Goal: Task Accomplishment & Management: Manage account settings

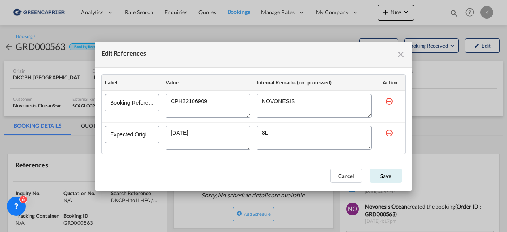
scroll to position [41, 0]
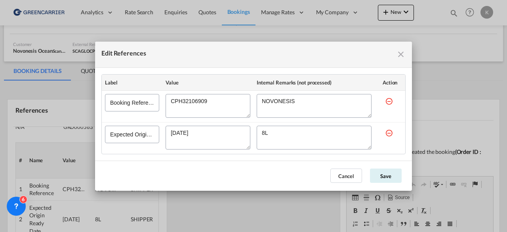
click at [406, 54] on div "Edit References" at bounding box center [253, 55] width 317 height 26
click at [401, 54] on md-icon "icon-close fg-AAA8AD cursor" at bounding box center [401, 55] width 10 height 10
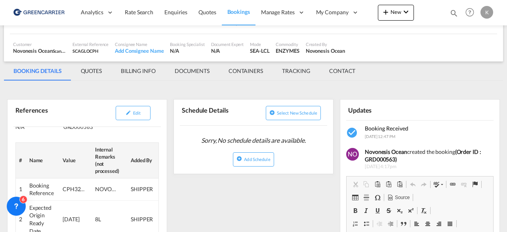
scroll to position [0, 0]
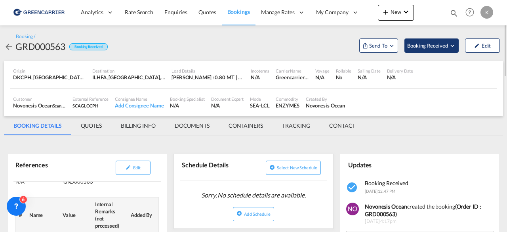
click at [440, 42] on span "Booking Received" at bounding box center [429, 46] width 42 height 8
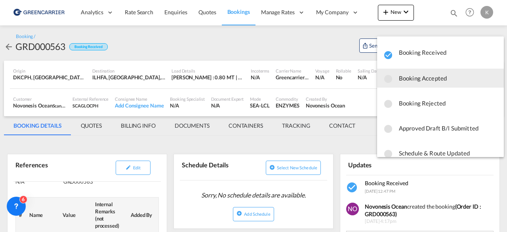
click at [427, 82] on span "Booking Accepted" at bounding box center [448, 78] width 99 height 14
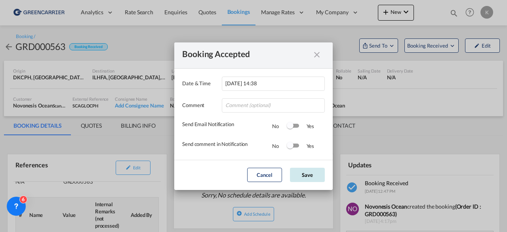
click at [311, 170] on button "Save" at bounding box center [307, 175] width 35 height 14
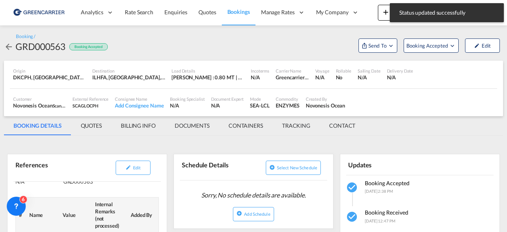
click at [6, 44] on md-icon "icon-arrow-left" at bounding box center [9, 47] width 10 height 10
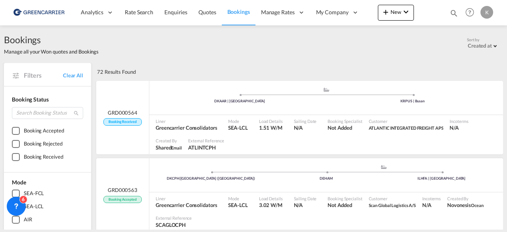
click at [206, 112] on div ".a{fill:#aaa8ad;} .a{fill:#aaa8ad;} DKAAR | [GEOGRAPHIC_DATA] KRPUS | [GEOGRAPH…" at bounding box center [326, 100] width 354 height 26
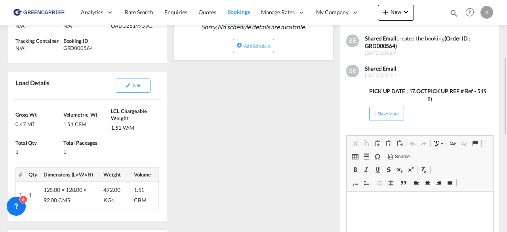
scroll to position [168, 0]
click at [137, 84] on span "Edit" at bounding box center [137, 84] width 8 height 5
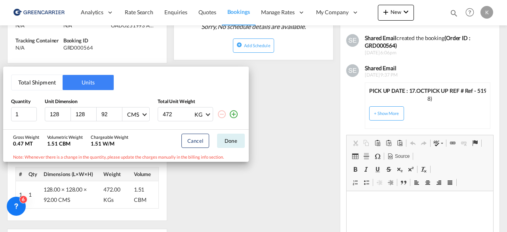
click at [308, 146] on div "Total Shipment Units Quantity Unit Dimension Total Unit Weight 1 128 128 92 CMS…" at bounding box center [253, 116] width 507 height 232
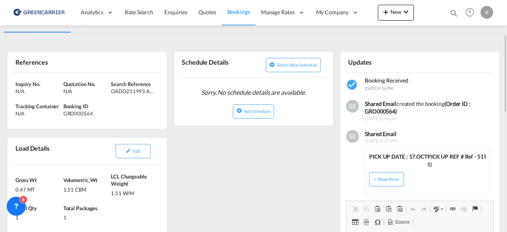
scroll to position [140, 0]
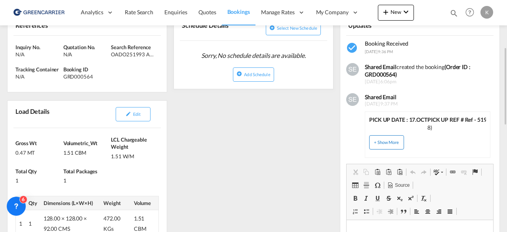
click at [392, 144] on button "+ Show More" at bounding box center [387, 142] width 35 height 14
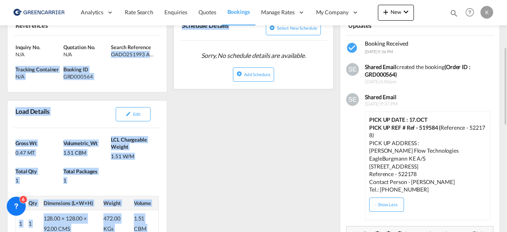
drag, startPoint x: 111, startPoint y: 53, endPoint x: 177, endPoint y: 60, distance: 66.2
click at [154, 62] on div "Inquiry No. N/A Quotation No. N/A Search Reference OADO251993 AMELIE Tracking C…" at bounding box center [87, 64] width 159 height 57
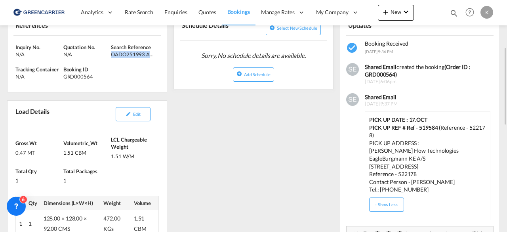
drag, startPoint x: 111, startPoint y: 54, endPoint x: 163, endPoint y: 52, distance: 51.6
click at [163, 52] on div "Inquiry No. N/A Quotation No. N/A Search Reference OADO251993 AMELIE Tracking C…" at bounding box center [87, 64] width 159 height 57
copy div "OADO251993 AMELIE"
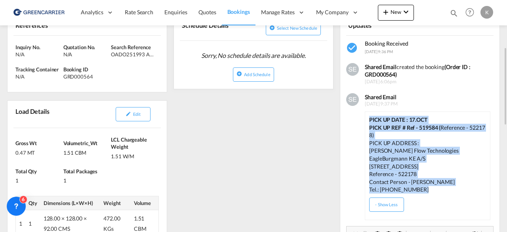
drag, startPoint x: 370, startPoint y: 119, endPoint x: 424, endPoint y: 187, distance: 87.2
click at [424, 187] on div "PICK UP DATE : 17.OCT PICK UP REF # Ref - 519584 ( Reference - 522178) PICK UP …" at bounding box center [428, 155] width 117 height 78
copy div "PICK UP DATE : 17.OCT PICK UP REF # Ref - 519584 ( Reference - 522178) PICK UP …"
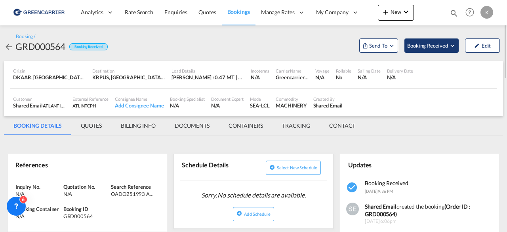
click at [427, 44] on span "Booking Received" at bounding box center [429, 46] width 42 height 8
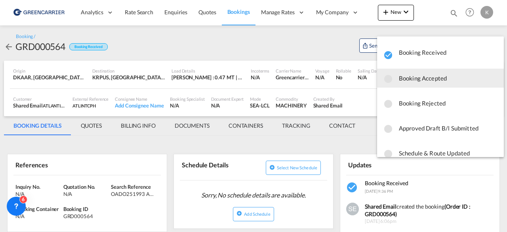
click at [431, 80] on span "Booking Accepted" at bounding box center [448, 78] width 99 height 14
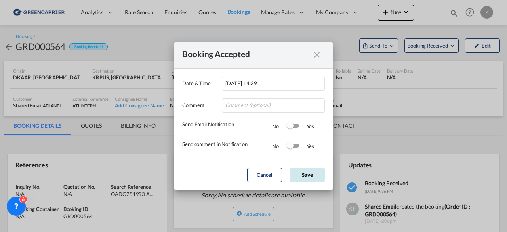
click at [304, 168] on button "Save" at bounding box center [307, 175] width 35 height 14
